Goal: Task Accomplishment & Management: Complete application form

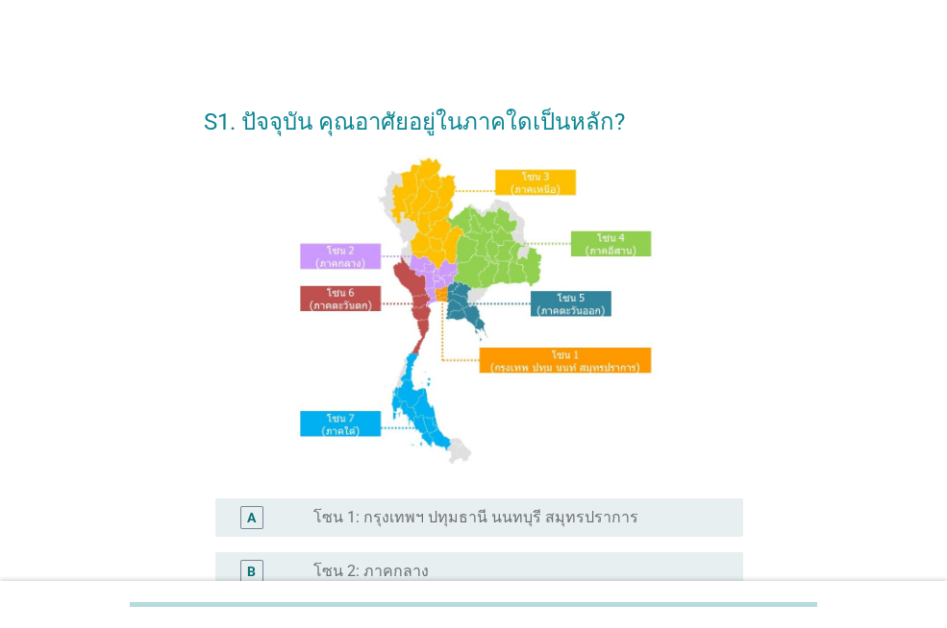
scroll to position [96, 0]
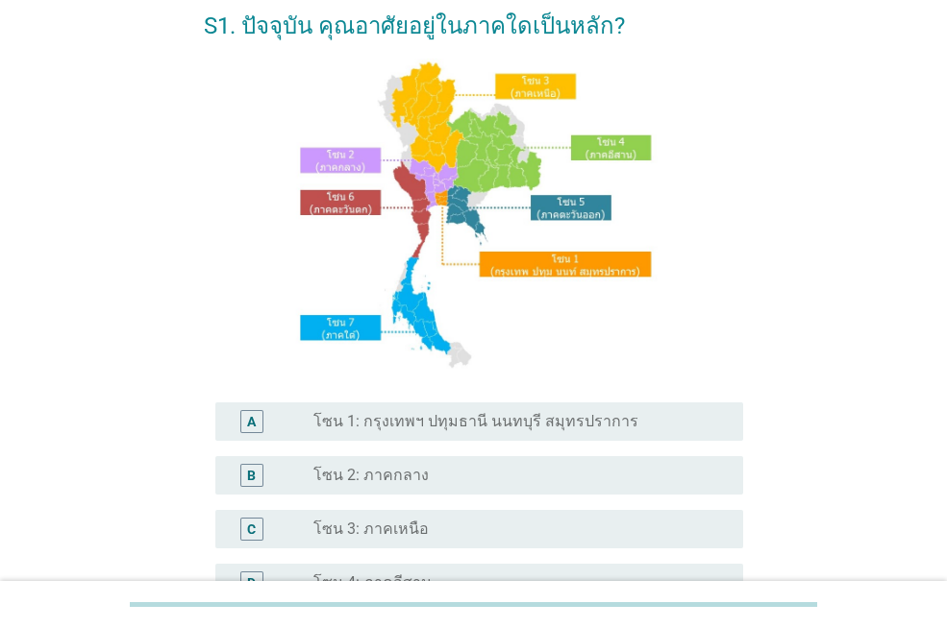
click at [575, 417] on label "โซน 1: กรุงเทพฯ ปทุมธานี นนทบุรี สมุทรปราการ" at bounding box center [475, 421] width 325 height 19
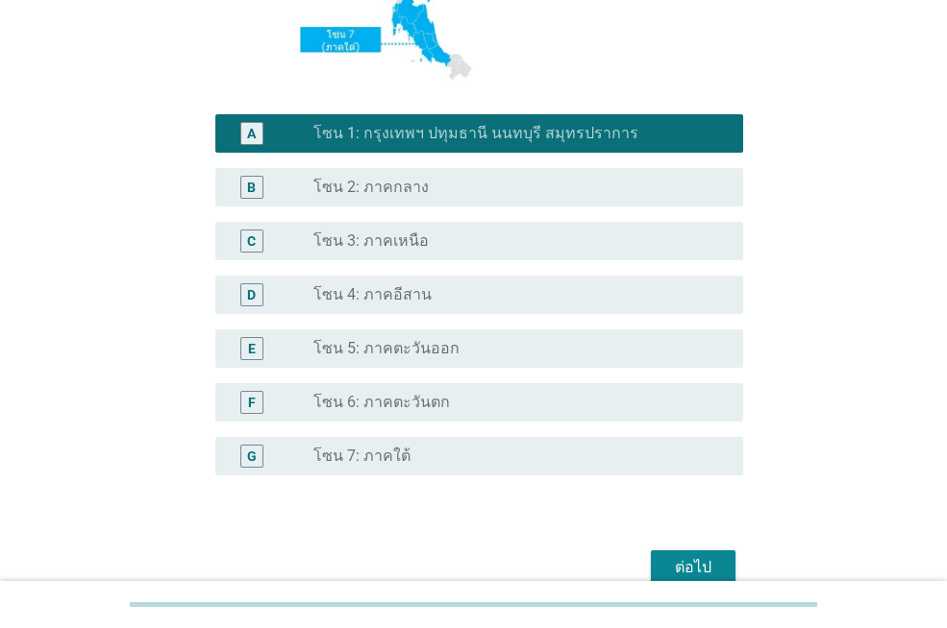
scroll to position [480, 0]
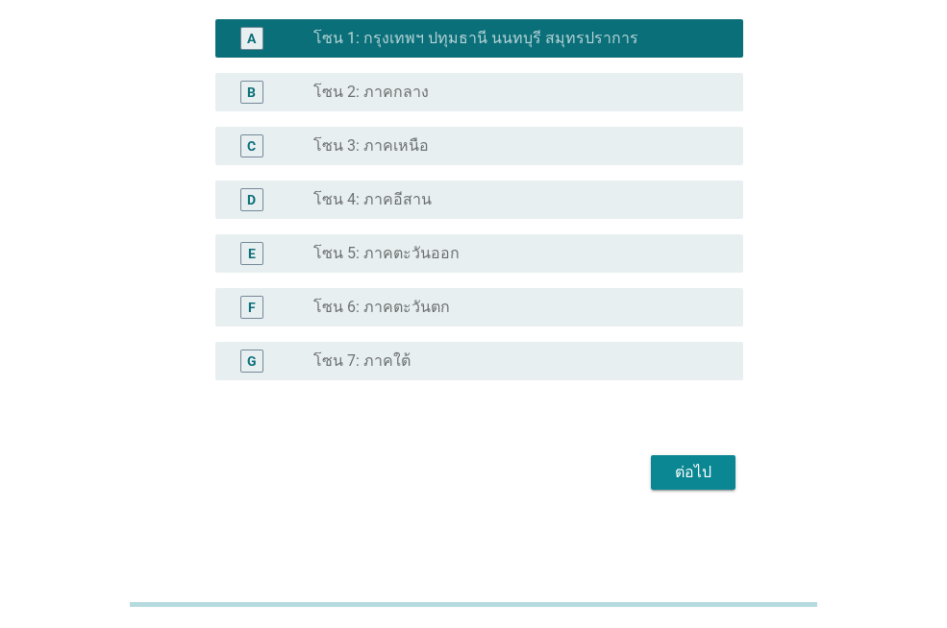
click at [703, 471] on div "ต่อไป" at bounding box center [693, 472] width 54 height 23
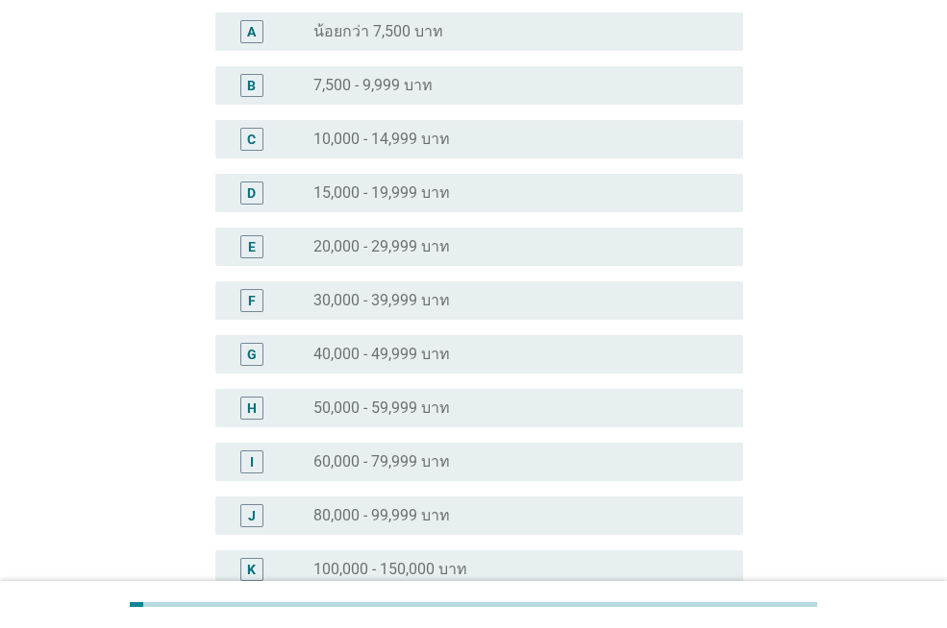
scroll to position [384, 0]
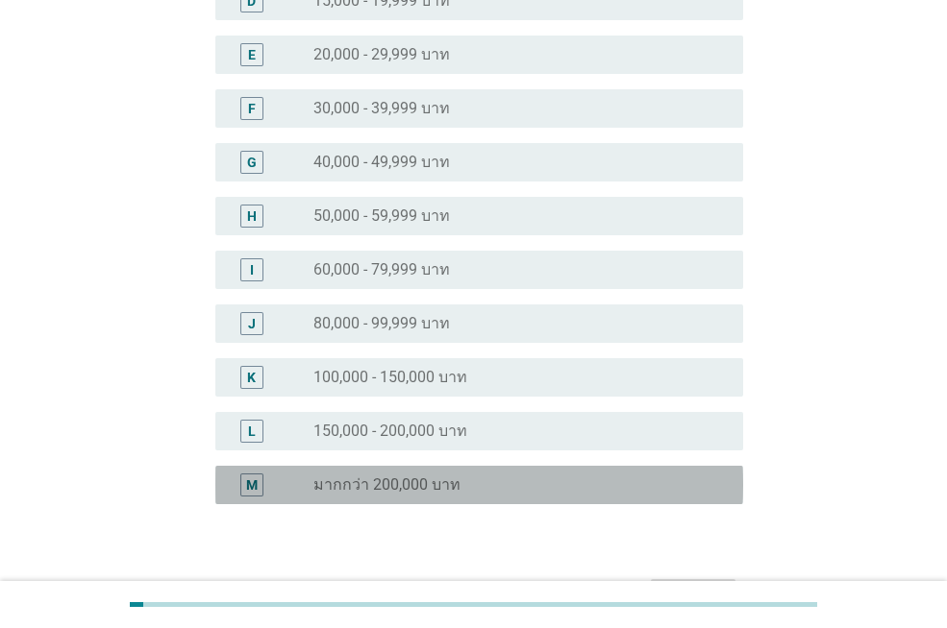
click at [623, 472] on div "M radio_button_unchecked มากกว่า 200,000 บาท" at bounding box center [479, 485] width 528 height 38
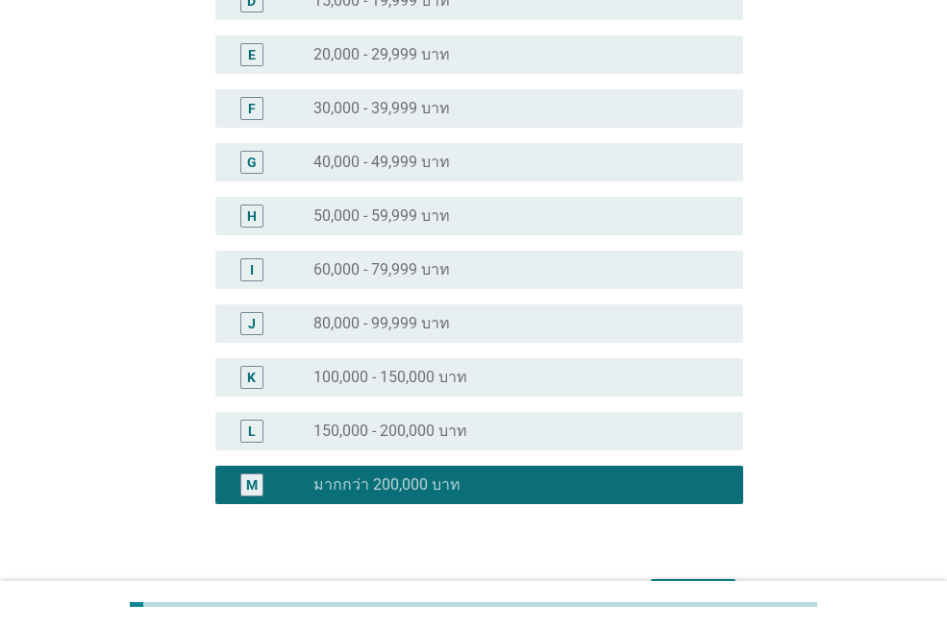
scroll to position [507, 0]
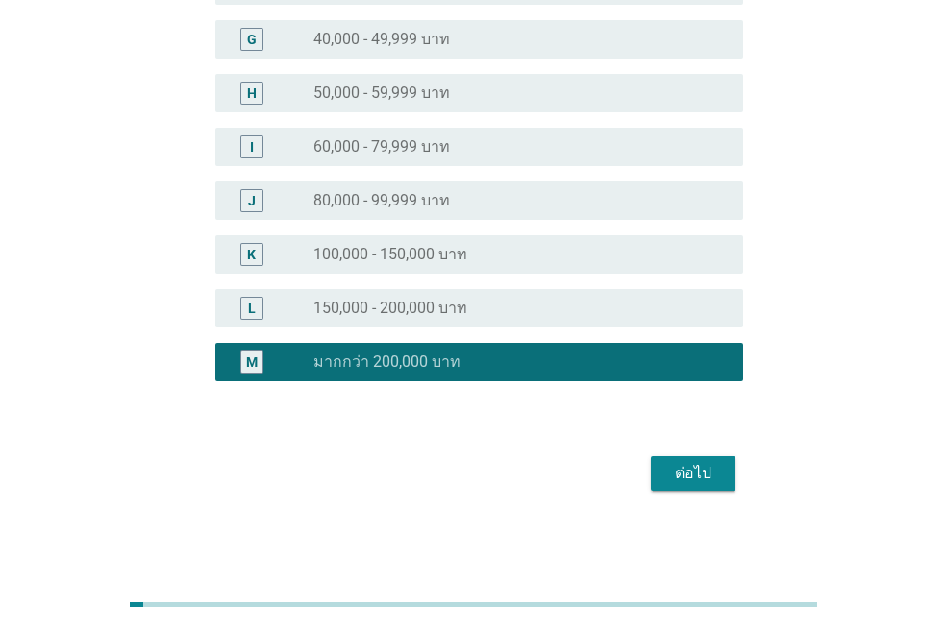
click at [677, 476] on div "ต่อไป" at bounding box center [693, 473] width 54 height 23
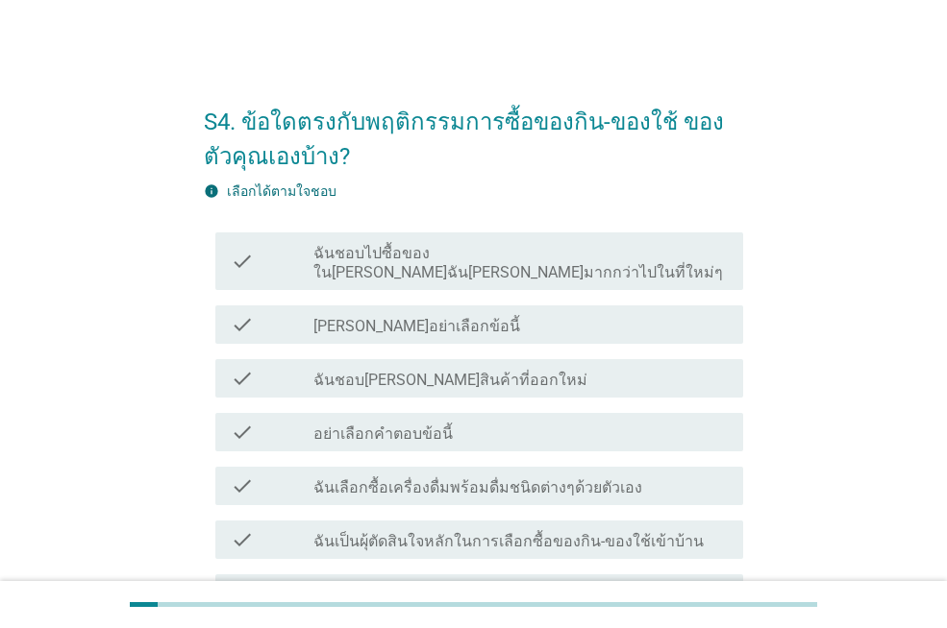
scroll to position [243, 0]
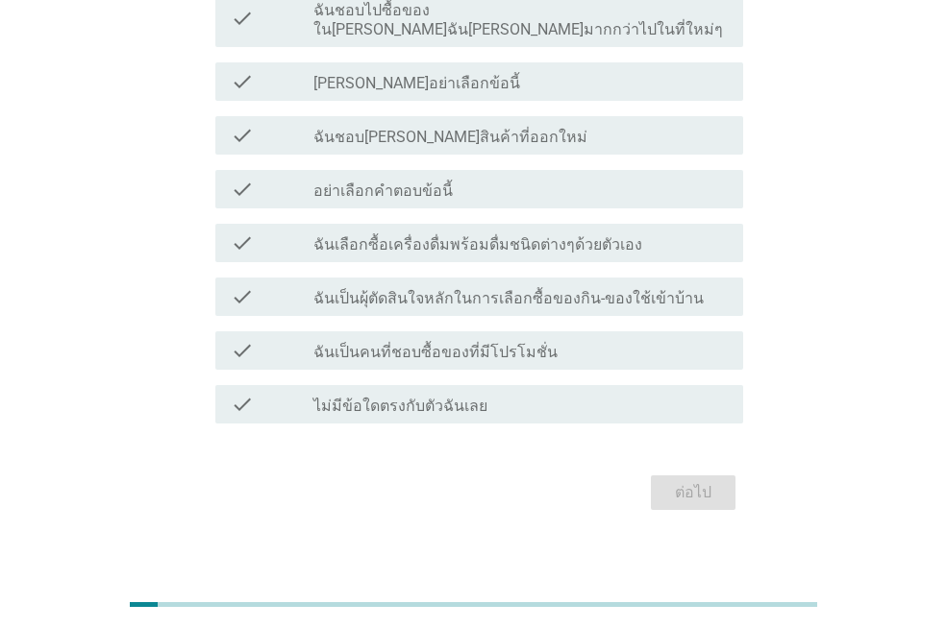
click at [605, 289] on label "ฉันเป็นผุ้ตัดสินใจหลักในการเลือกซื้อของกิน-ของใช้เข้าบ้าน" at bounding box center [508, 298] width 390 height 19
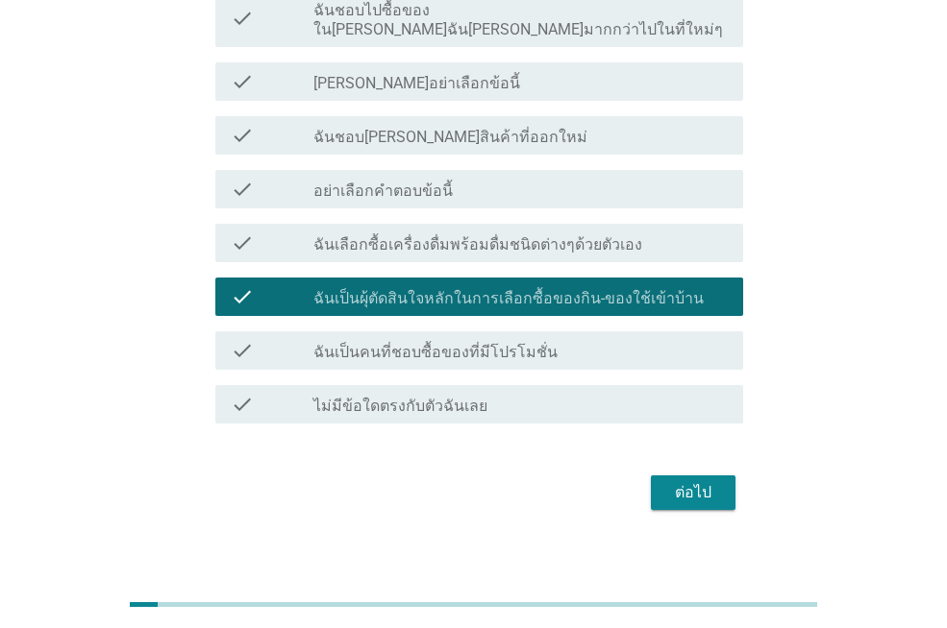
click at [713, 494] on div "ต่อไป" at bounding box center [473, 493] width 539 height 46
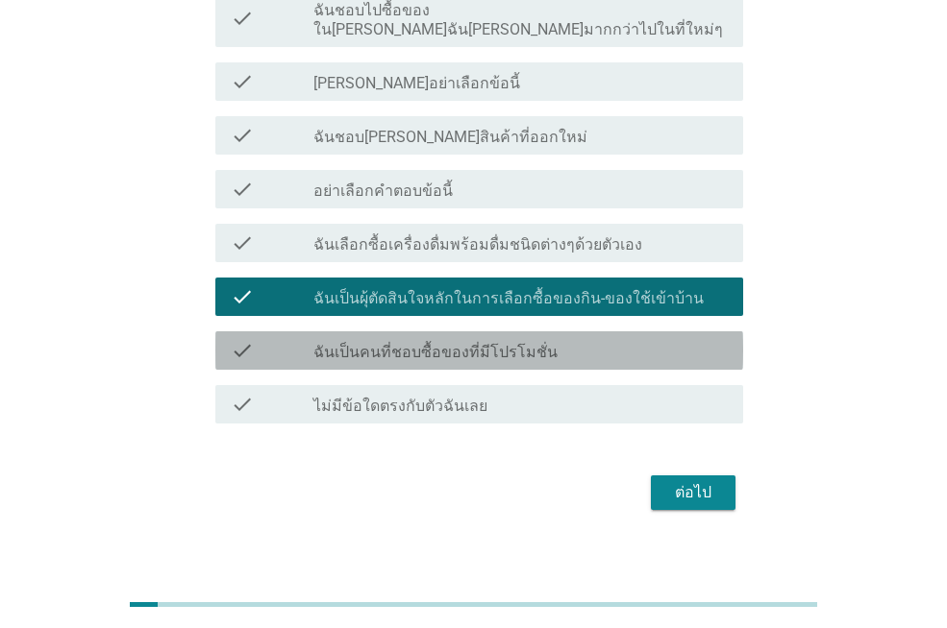
click at [516, 346] on div "check check_box_outline_blank ฉันเป็นคนที่ชอบซื้อของที่มีโปรโมชั่น" at bounding box center [479, 351] width 528 height 38
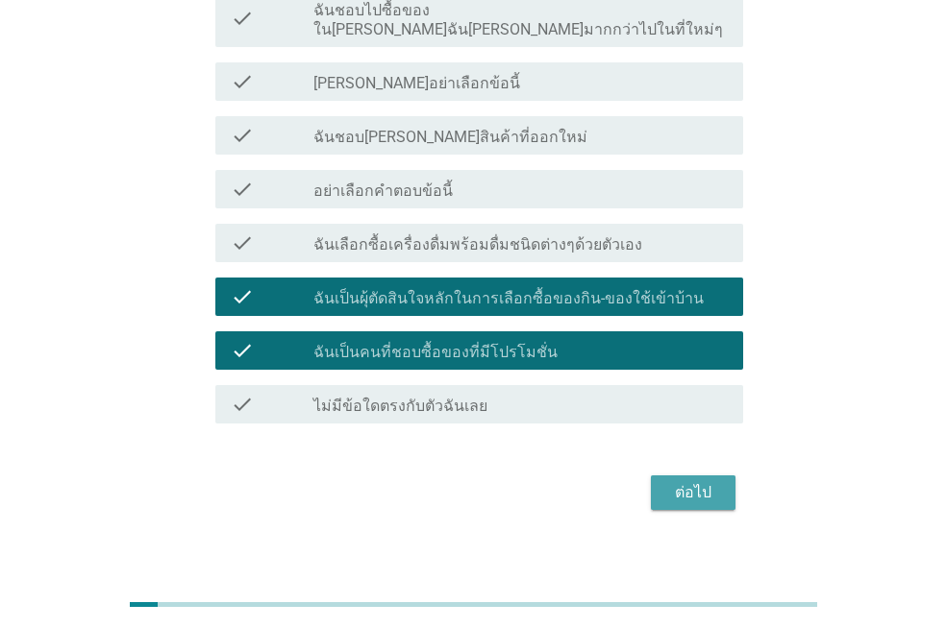
click at [699, 481] on div "ต่อไป" at bounding box center [693, 492] width 54 height 23
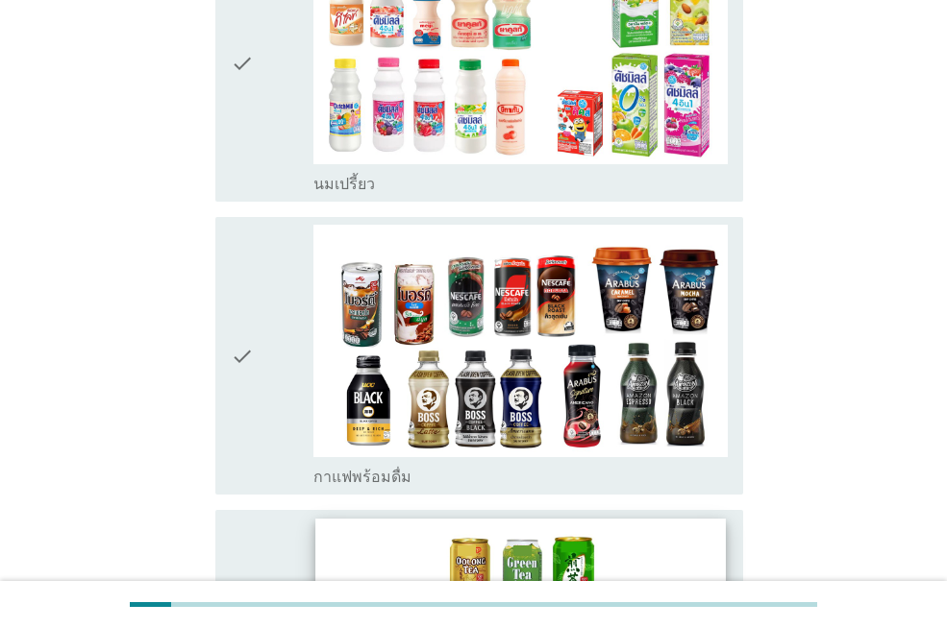
scroll to position [1634, 0]
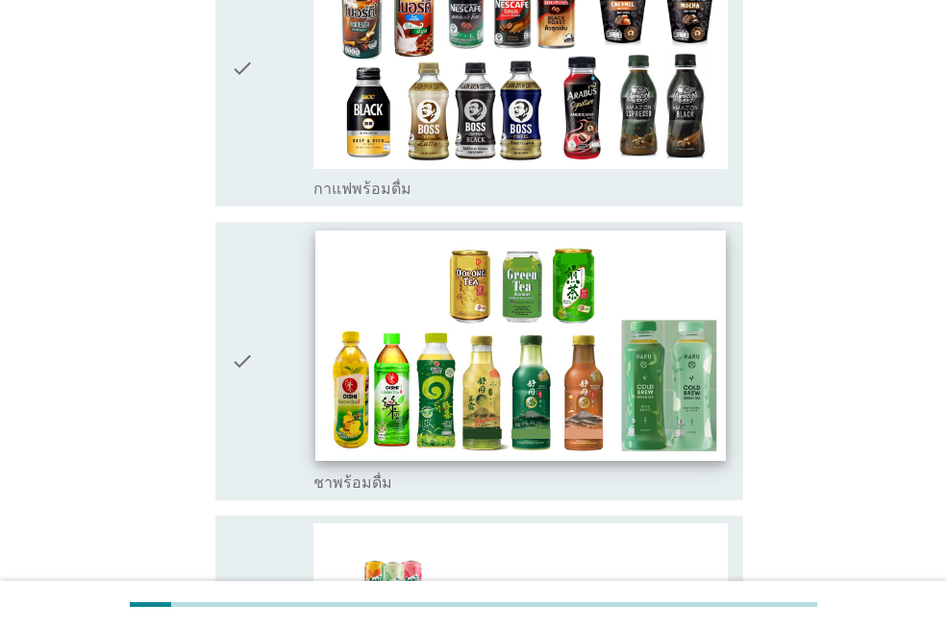
click at [524, 336] on img at bounding box center [519, 347] width 409 height 231
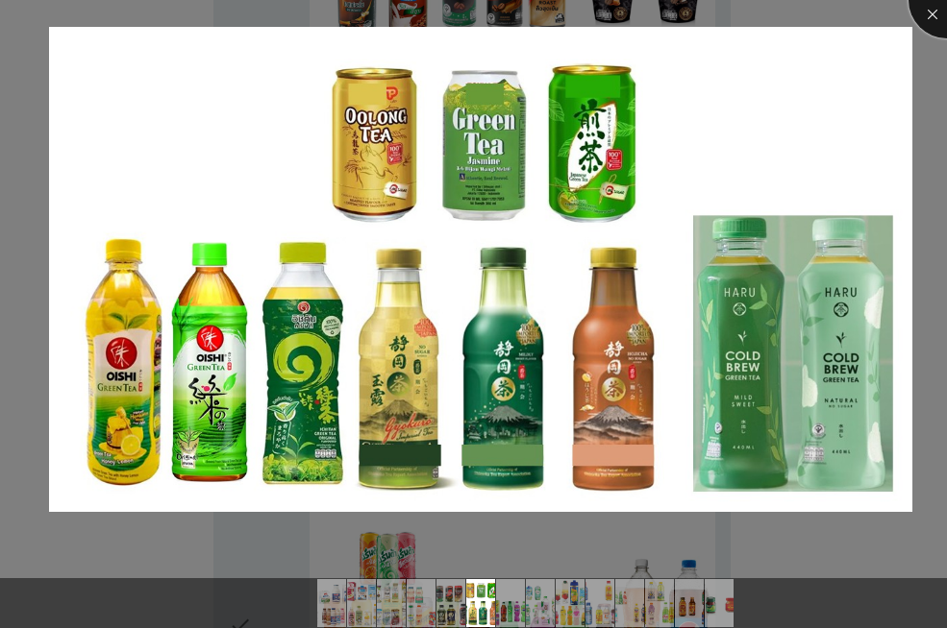
click at [922, 2] on div at bounding box center [946, 0] width 77 height 77
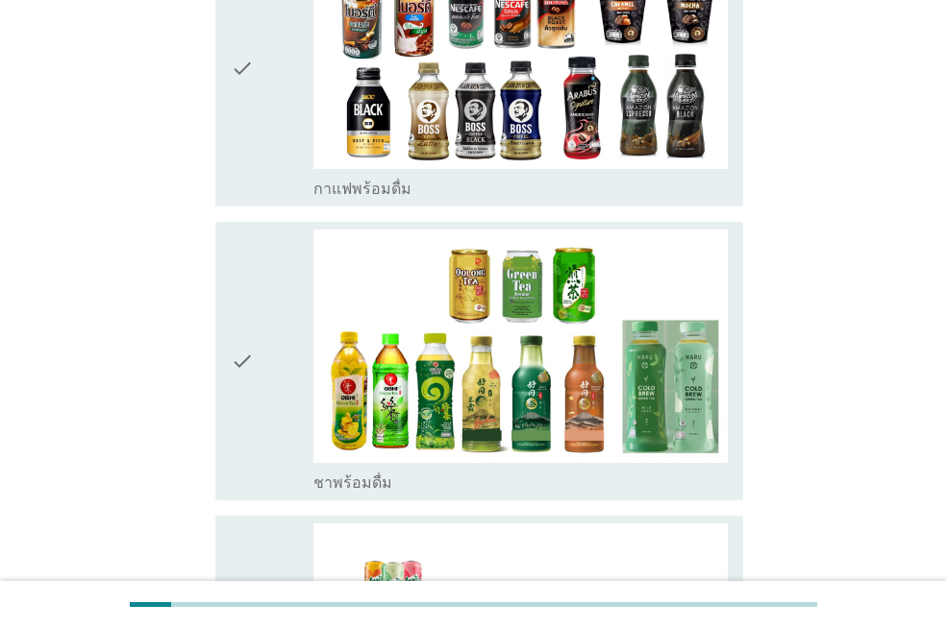
click at [250, 315] on icon "check" at bounding box center [242, 361] width 23 height 262
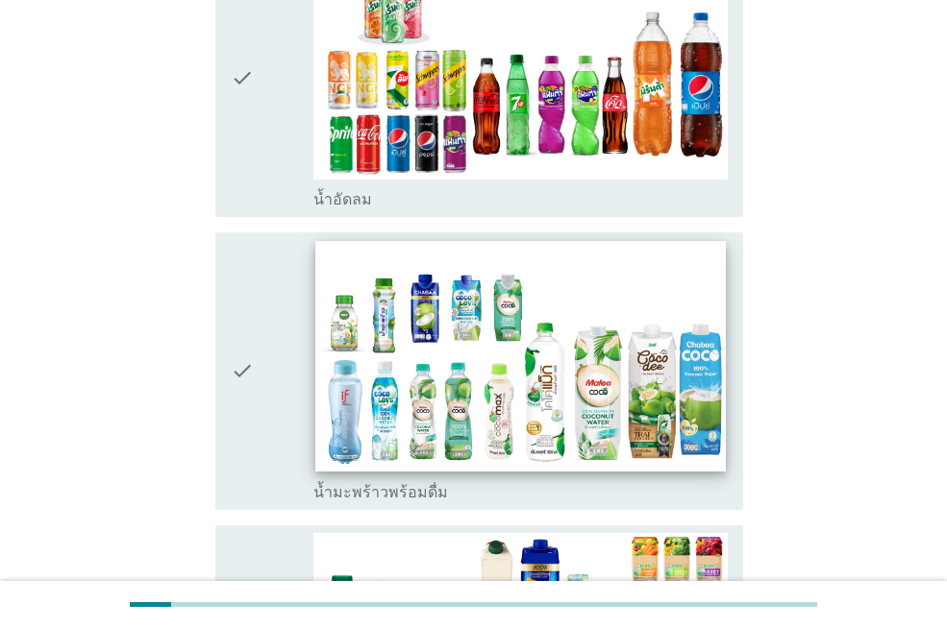
scroll to position [2402, 0]
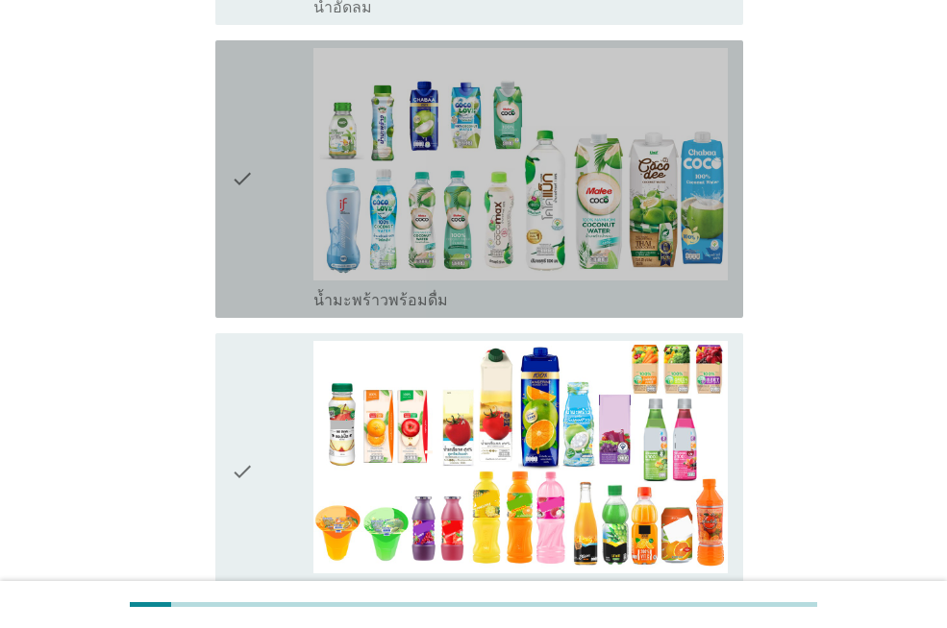
click at [242, 123] on icon "check" at bounding box center [242, 179] width 23 height 262
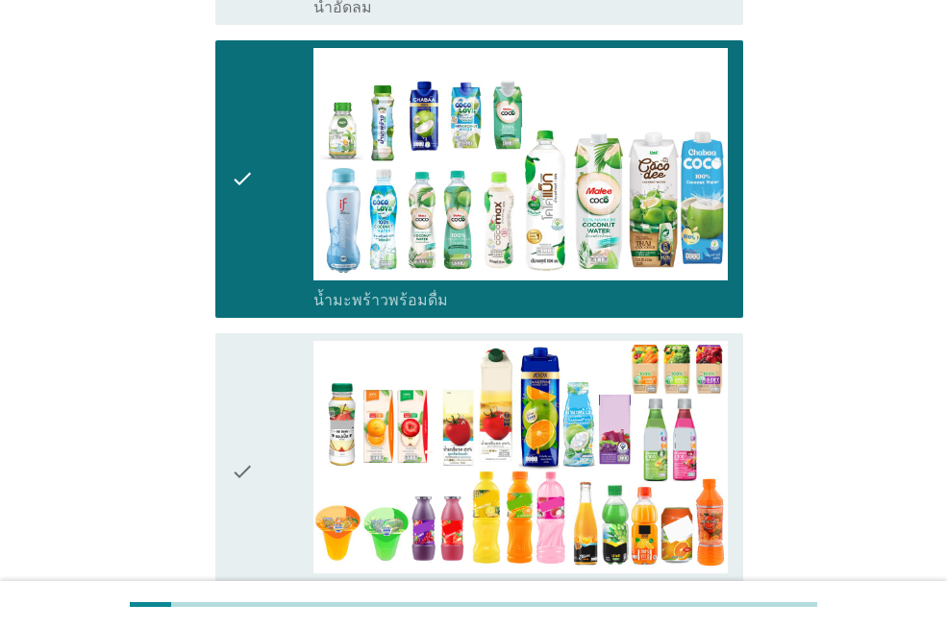
scroll to position [2595, 0]
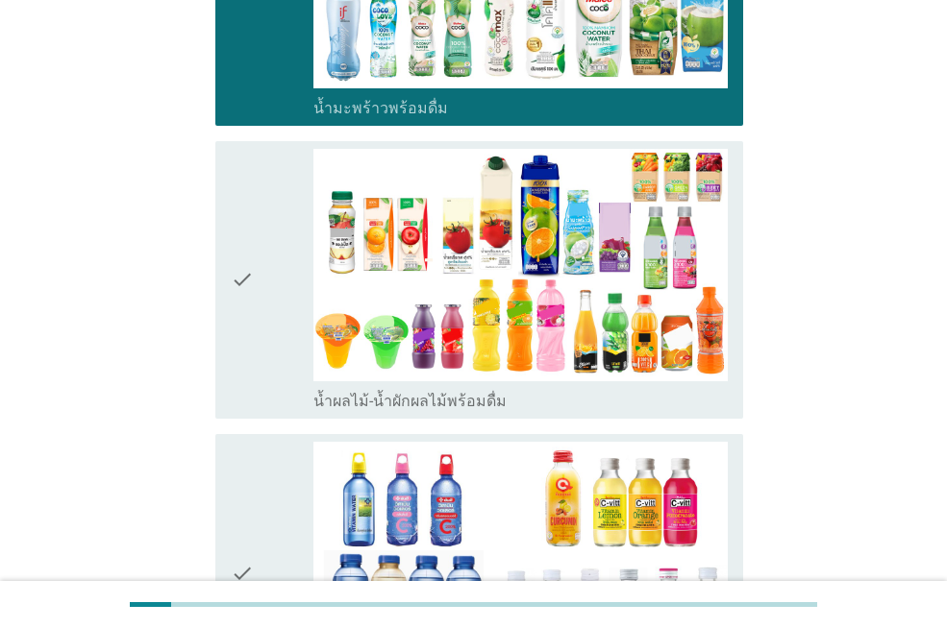
click at [247, 220] on icon "check" at bounding box center [242, 280] width 23 height 262
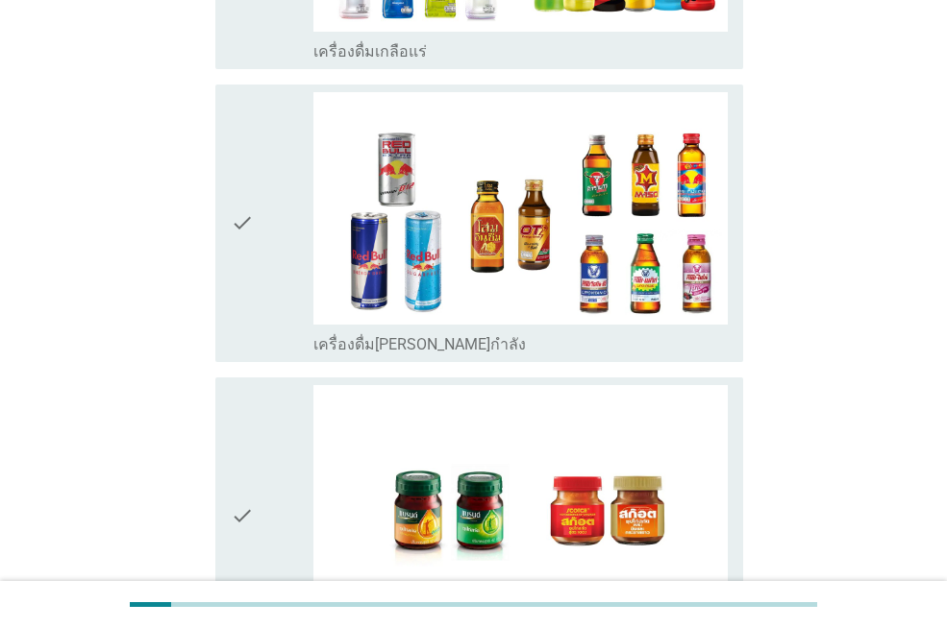
scroll to position [4075, 0]
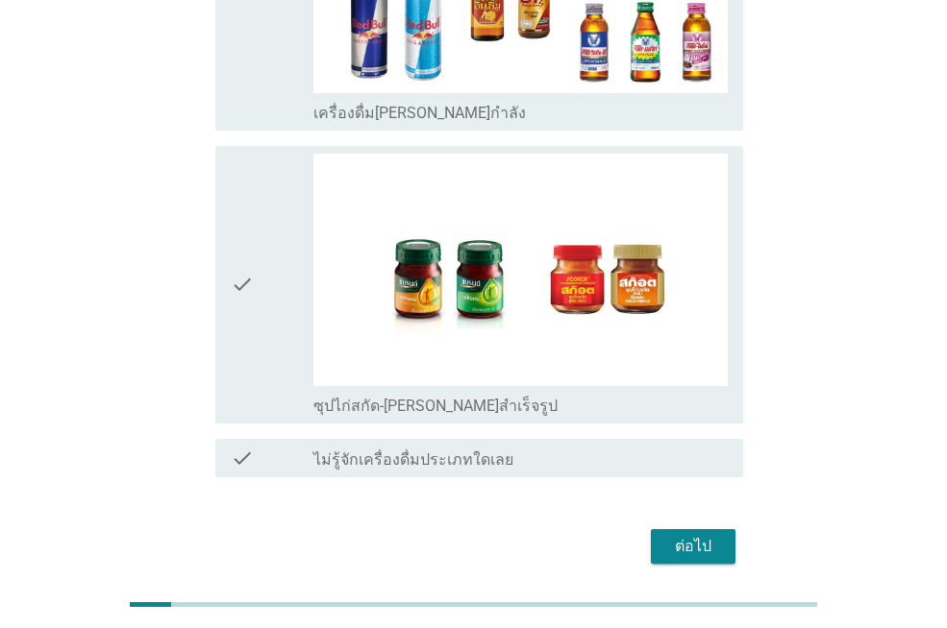
click at [676, 535] on div "ต่อไป" at bounding box center [693, 546] width 54 height 23
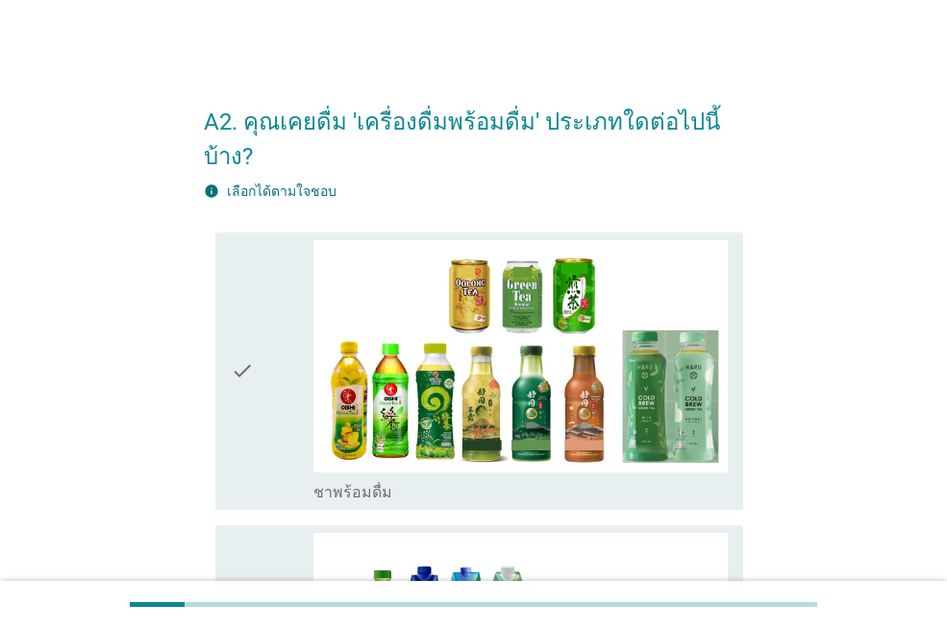
scroll to position [192, 0]
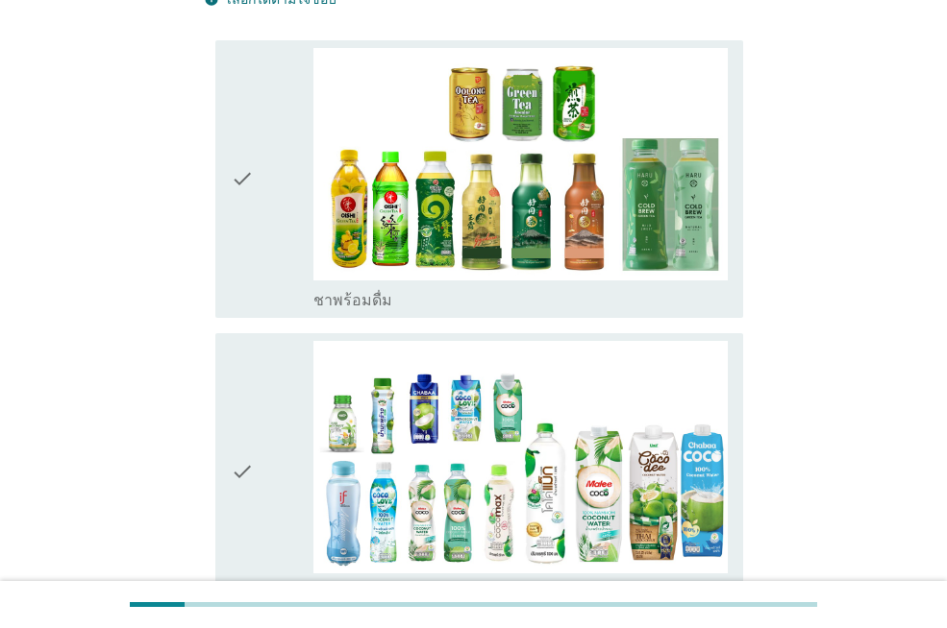
click at [241, 160] on icon "check" at bounding box center [242, 179] width 23 height 262
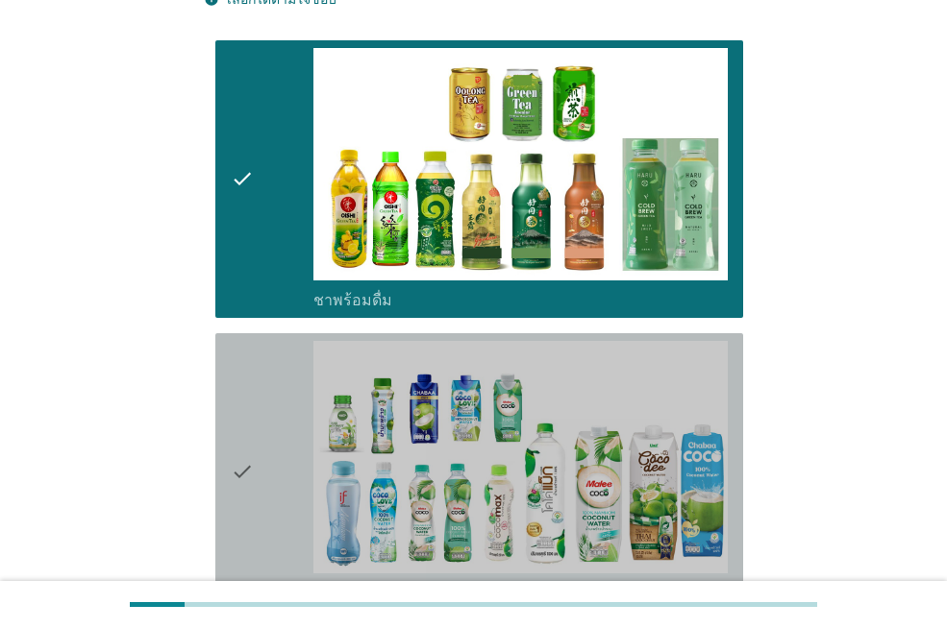
click at [264, 428] on div "check" at bounding box center [272, 472] width 83 height 262
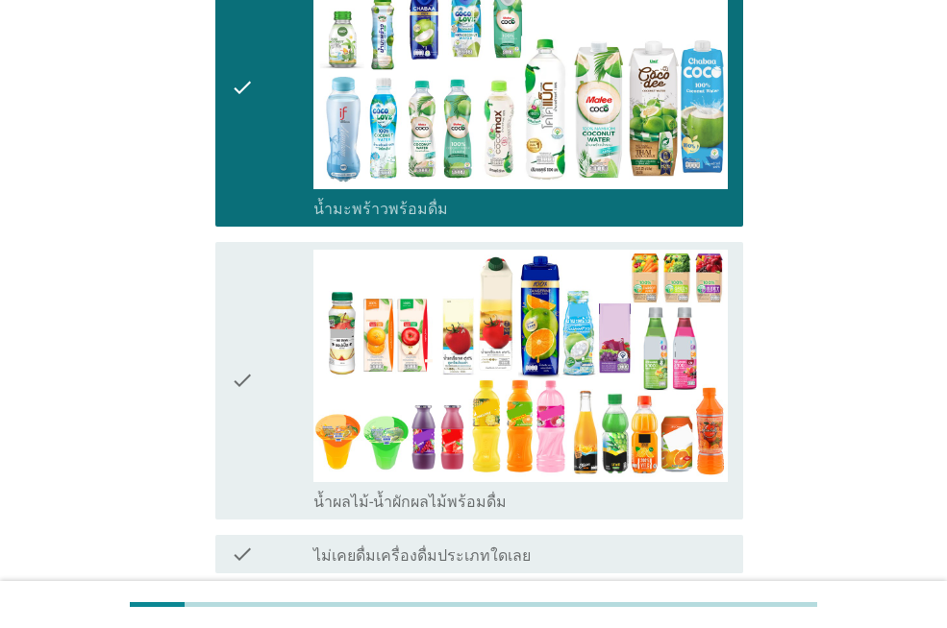
scroll to position [712, 0]
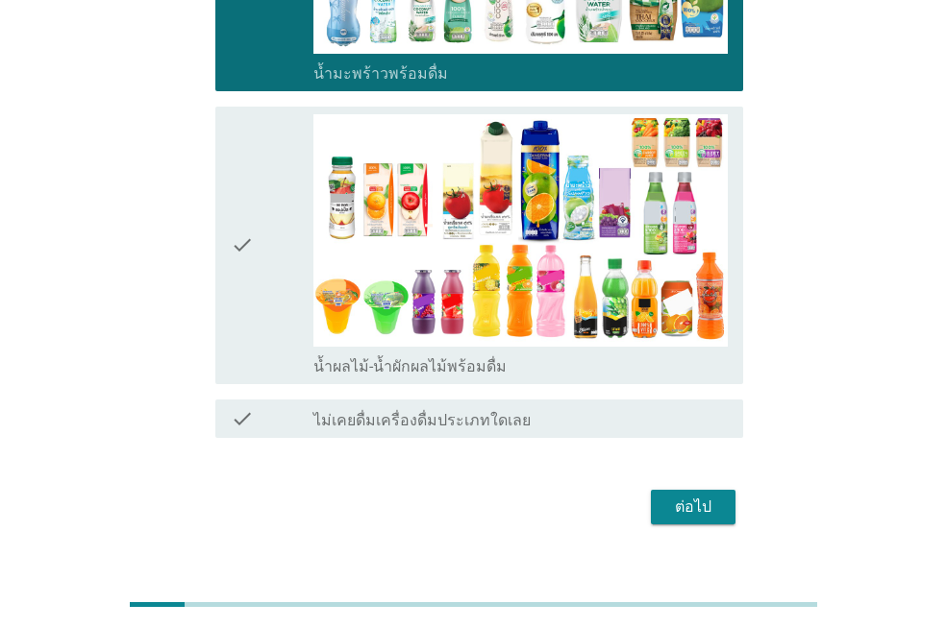
click at [703, 490] on button "ต่อไป" at bounding box center [693, 507] width 85 height 35
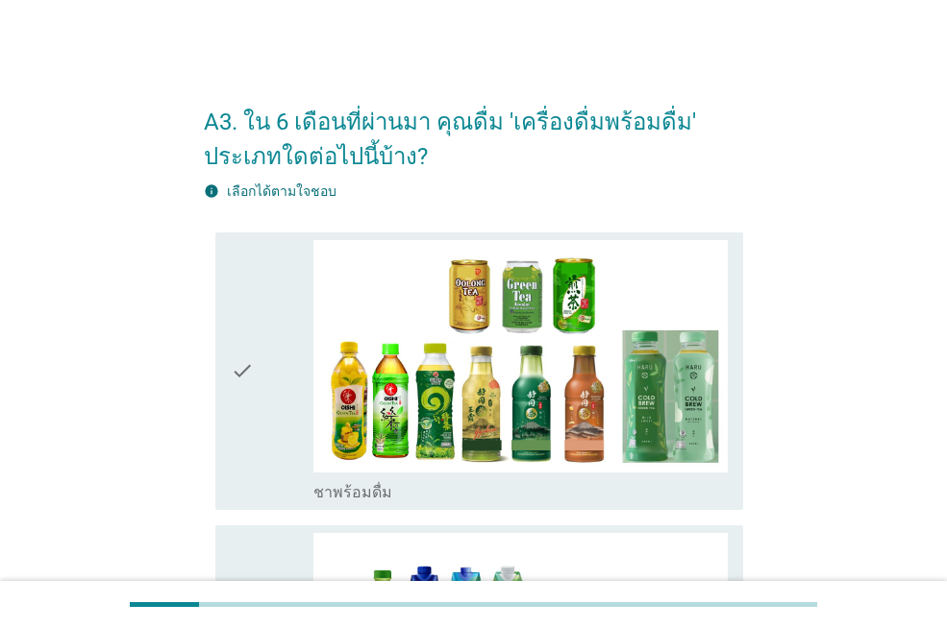
scroll to position [96, 0]
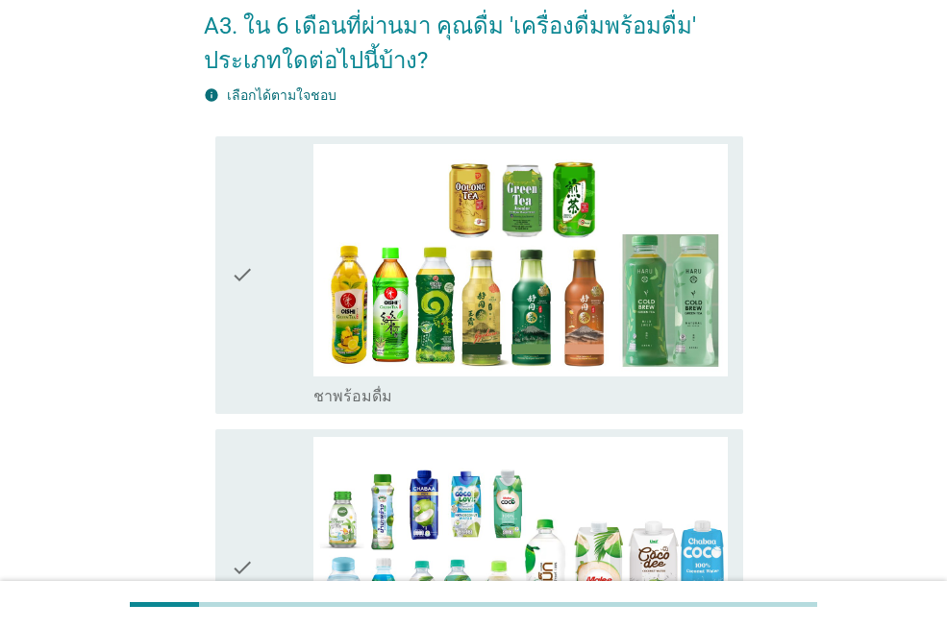
click at [240, 281] on icon "check" at bounding box center [242, 275] width 23 height 262
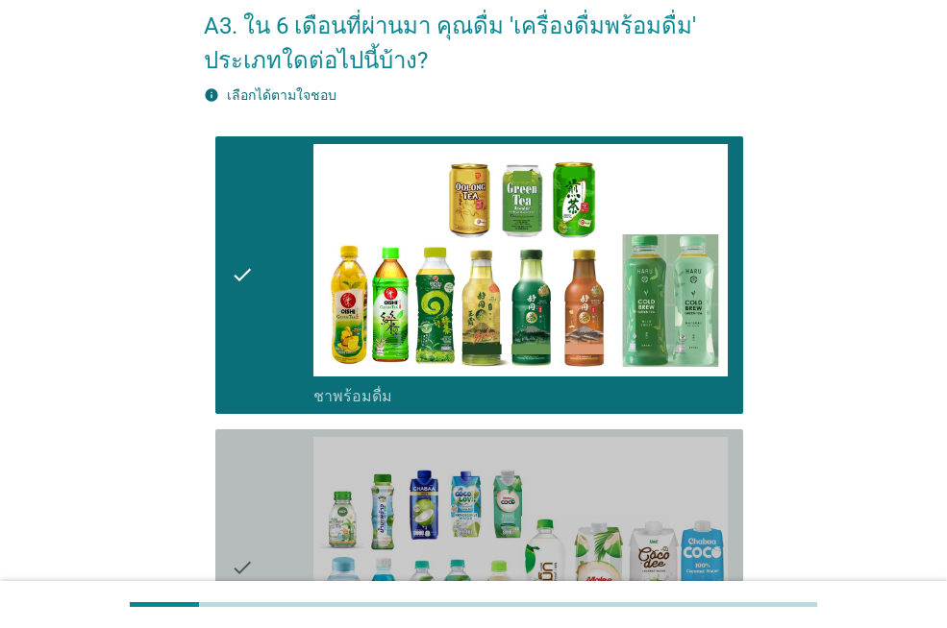
click at [247, 516] on icon "check" at bounding box center [242, 568] width 23 height 262
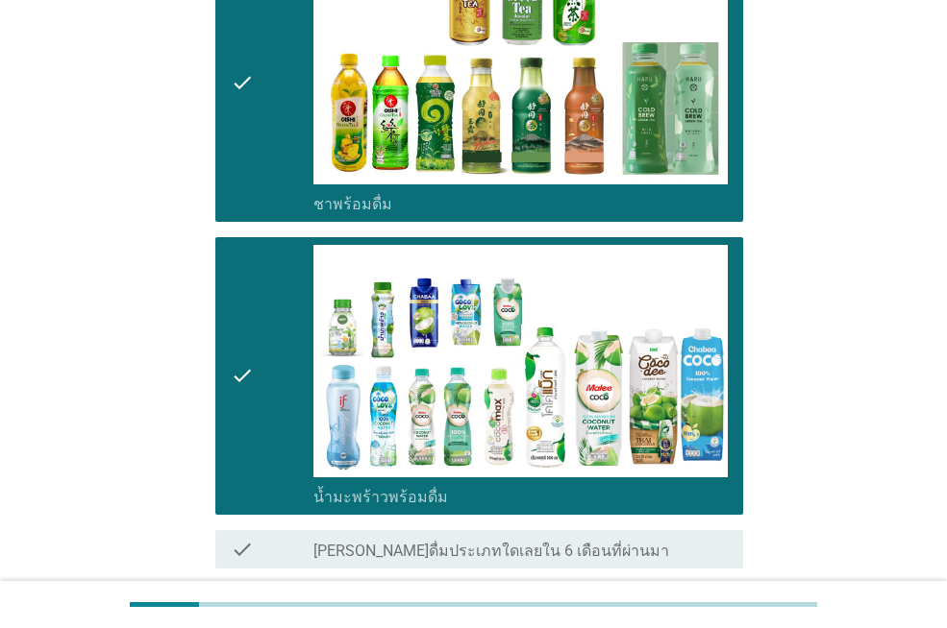
scroll to position [453, 0]
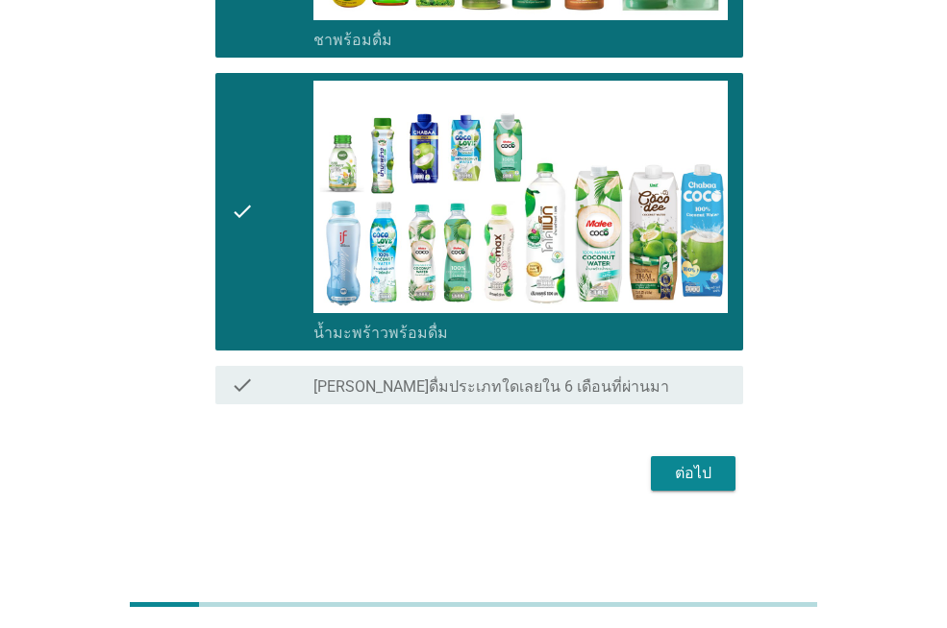
click at [711, 474] on div "ต่อไป" at bounding box center [693, 473] width 54 height 23
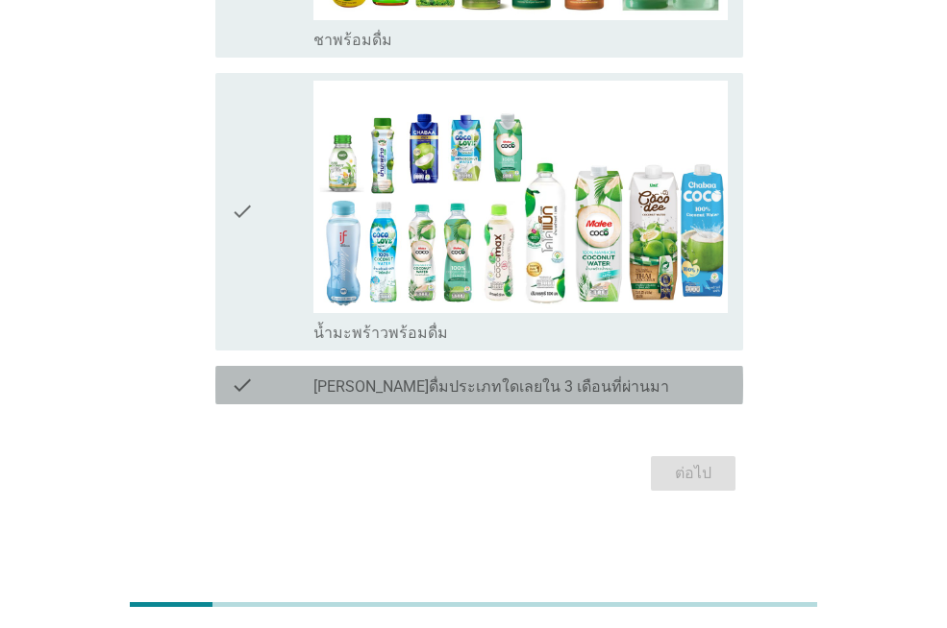
click at [528, 381] on label "[PERSON_NAME]ดื่มประเภทใดเลยใน 3 เดือนที่ผ่านมา" at bounding box center [491, 387] width 356 height 19
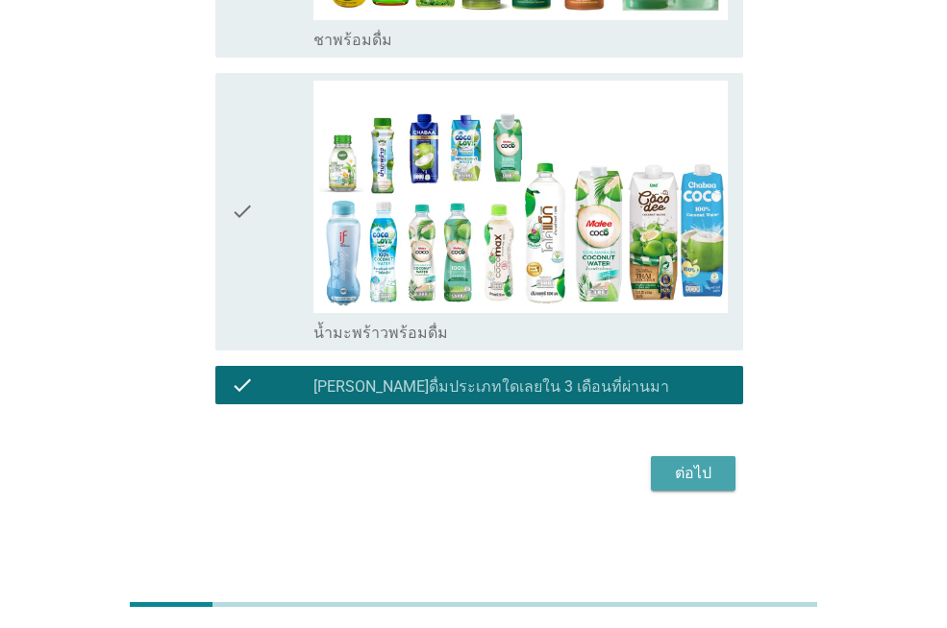
click at [676, 470] on div "ต่อไป" at bounding box center [693, 473] width 54 height 23
click at [676, 470] on div "ต่อไป" at bounding box center [473, 474] width 539 height 46
